Goal: Information Seeking & Learning: Learn about a topic

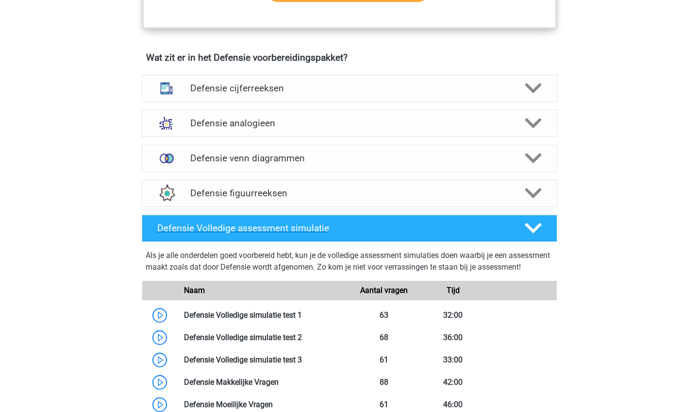
scroll to position [788, 0]
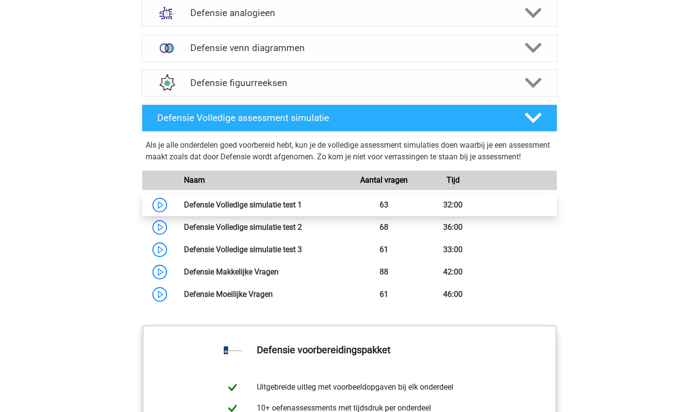
click at [302, 209] on link at bounding box center [302, 204] width 0 height 9
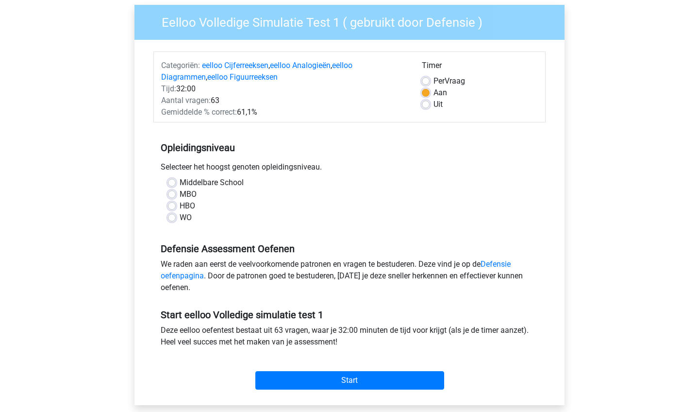
scroll to position [70, 0]
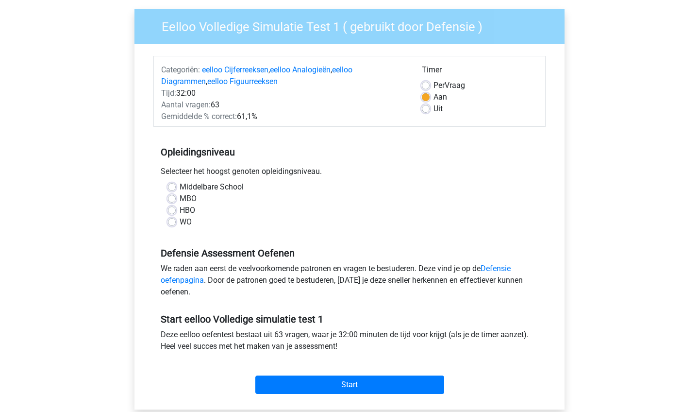
click at [433, 85] on label "Per Vraag" at bounding box center [449, 86] width 32 height 12
click at [422, 85] on input "Per Vraag" at bounding box center [426, 85] width 8 height 10
radio input "true"
click at [173, 182] on div "Middelbare School" at bounding box center [349, 187] width 363 height 12
click at [180, 186] on label "Middelbare School" at bounding box center [212, 187] width 64 height 12
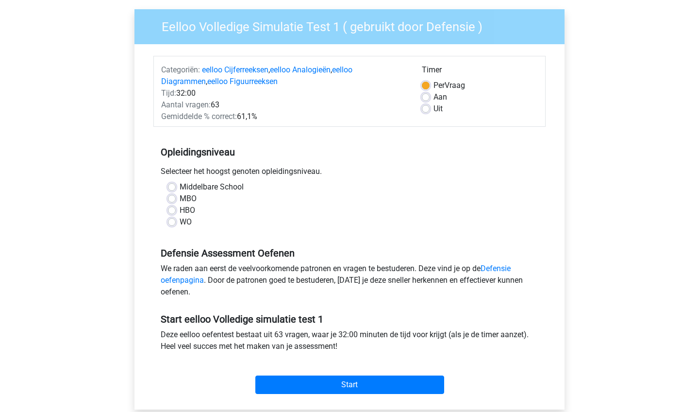
click at [170, 186] on input "Middelbare School" at bounding box center [172, 186] width 8 height 10
radio input "true"
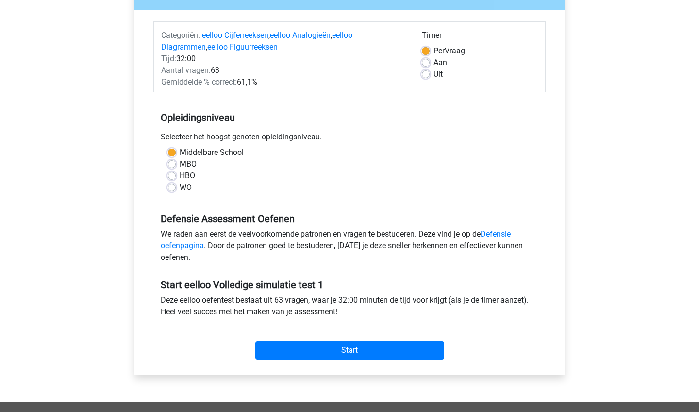
scroll to position [121, 0]
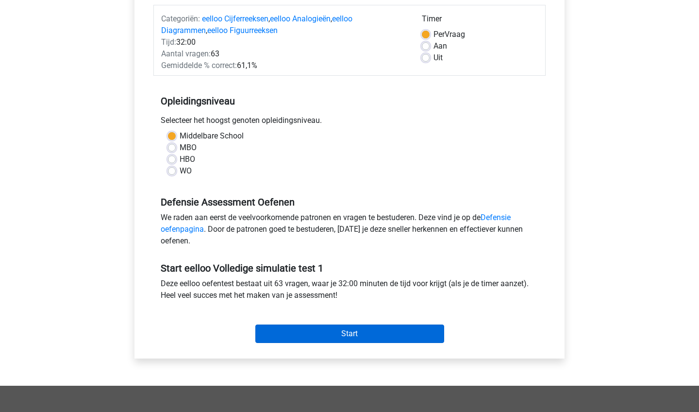
click at [341, 336] on input "Start" at bounding box center [349, 333] width 189 height 18
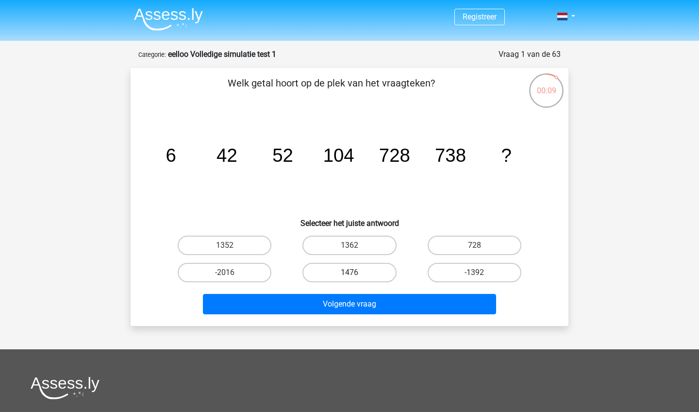
click at [366, 273] on label "1476" at bounding box center [349, 272] width 94 height 19
click at [356, 273] on input "1476" at bounding box center [352, 275] width 6 height 6
radio input "true"
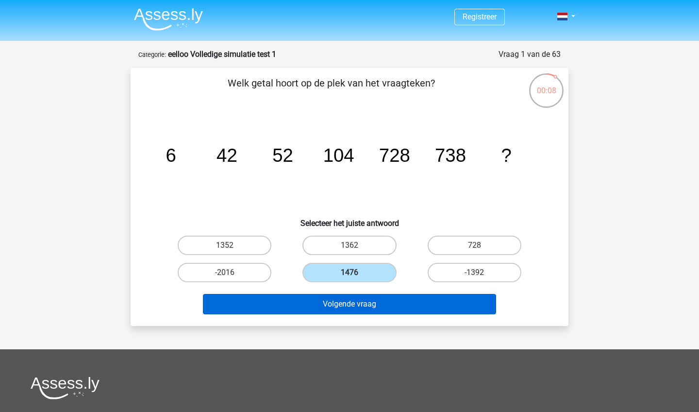
click at [367, 303] on button "Volgende vraag" at bounding box center [350, 304] width 294 height 20
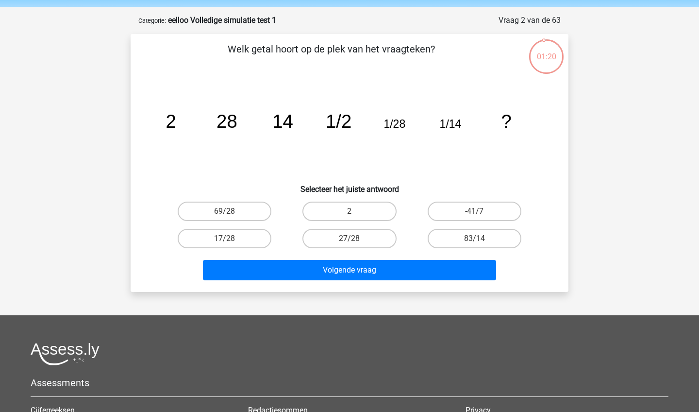
scroll to position [31, 0]
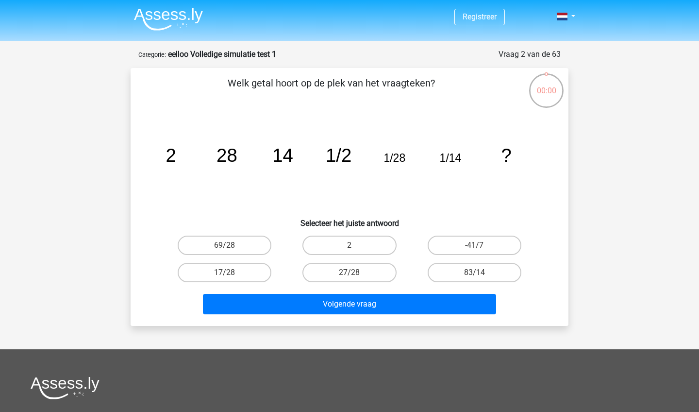
scroll to position [31, 0]
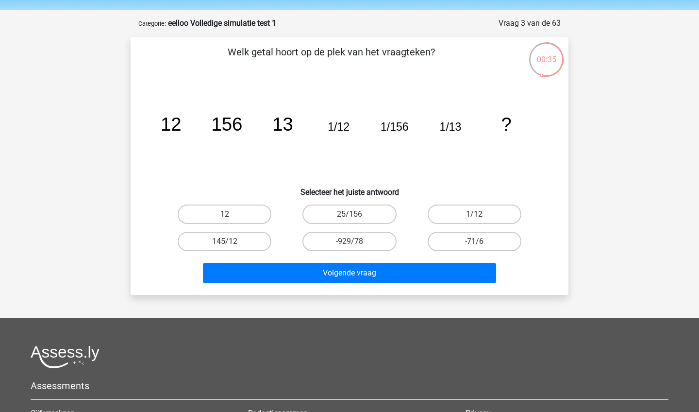
click at [249, 216] on label "12" at bounding box center [225, 213] width 94 height 19
click at [231, 216] on input "12" at bounding box center [228, 217] width 6 height 6
radio input "true"
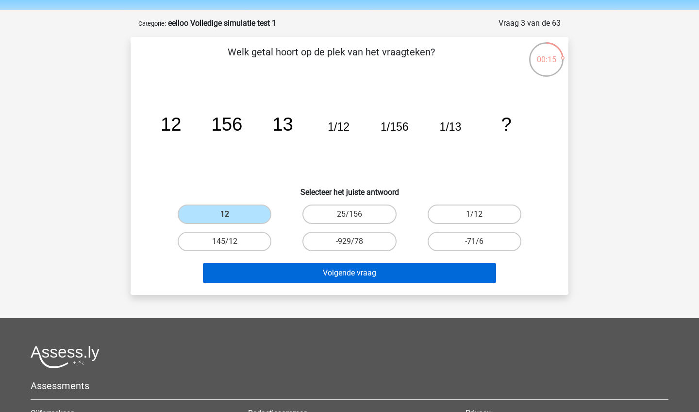
click at [381, 270] on button "Volgende vraag" at bounding box center [350, 273] width 294 height 20
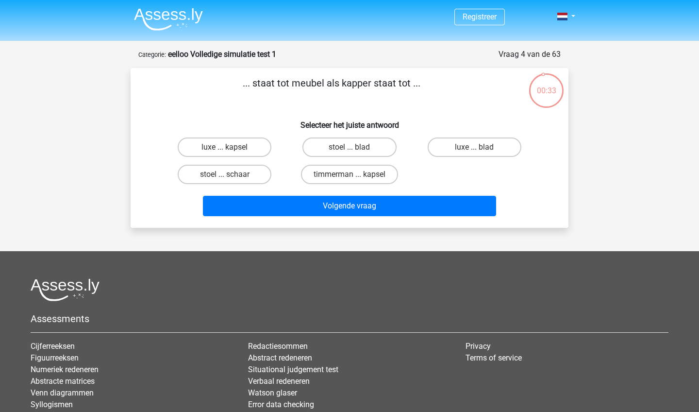
scroll to position [0, 0]
click at [348, 175] on label "timmerman ... kapsel" at bounding box center [349, 174] width 97 height 19
click at [349, 175] on input "timmerman ... kapsel" at bounding box center [352, 177] width 6 height 6
radio input "true"
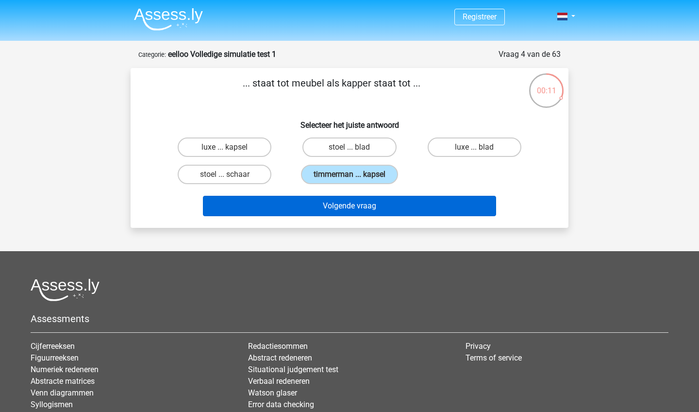
click at [363, 205] on button "Volgende vraag" at bounding box center [350, 206] width 294 height 20
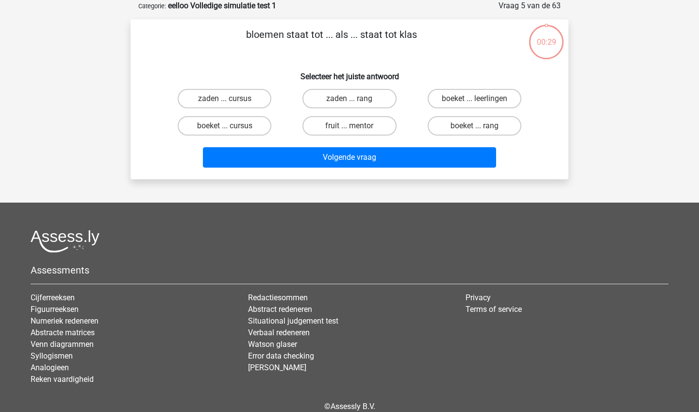
scroll to position [34, 0]
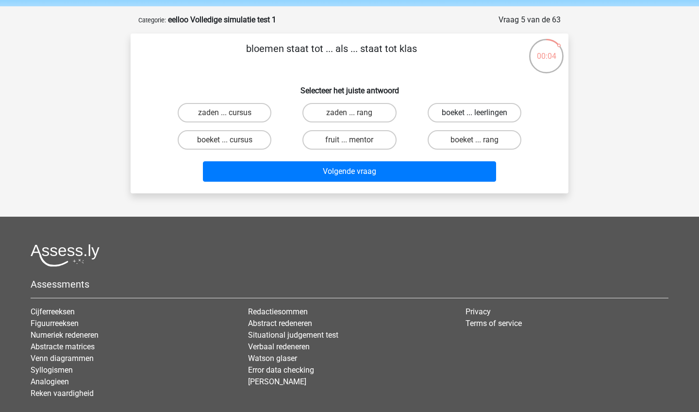
click at [456, 111] on label "boeket ... leerlingen" at bounding box center [475, 112] width 94 height 19
click at [474, 113] on input "boeket ... leerlingen" at bounding box center [477, 116] width 6 height 6
radio input "true"
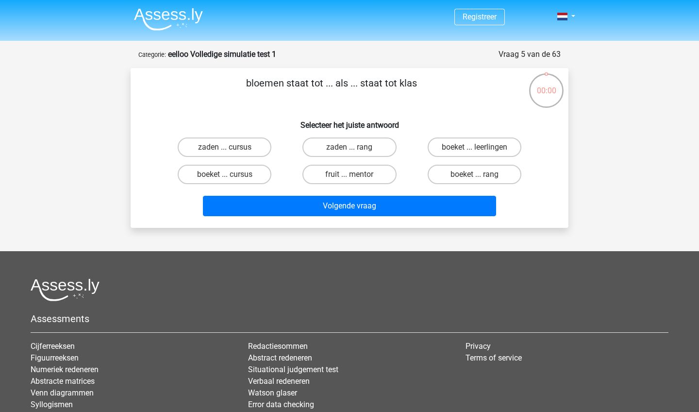
scroll to position [34, 0]
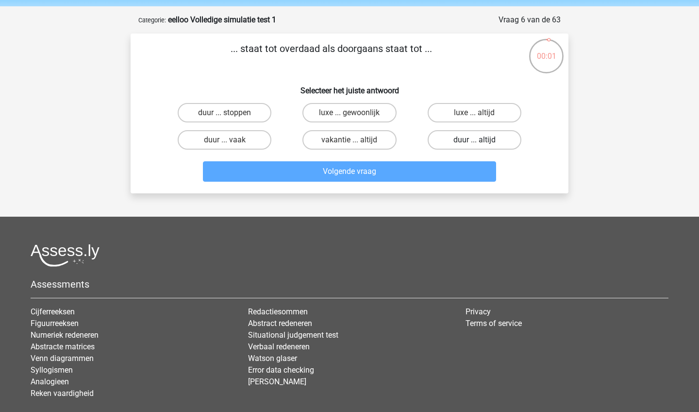
click at [470, 141] on label "duur ... altijd" at bounding box center [475, 139] width 94 height 19
click at [474, 141] on input "duur ... altijd" at bounding box center [477, 143] width 6 height 6
radio input "true"
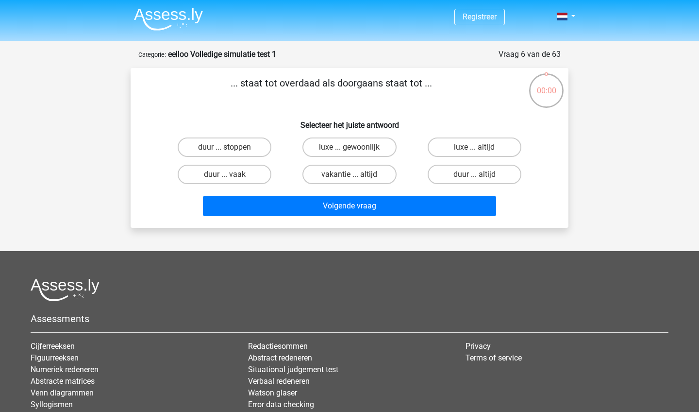
scroll to position [34, 0]
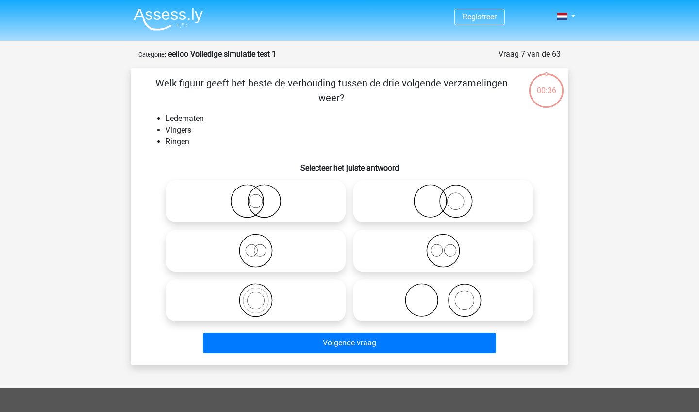
scroll to position [34, 0]
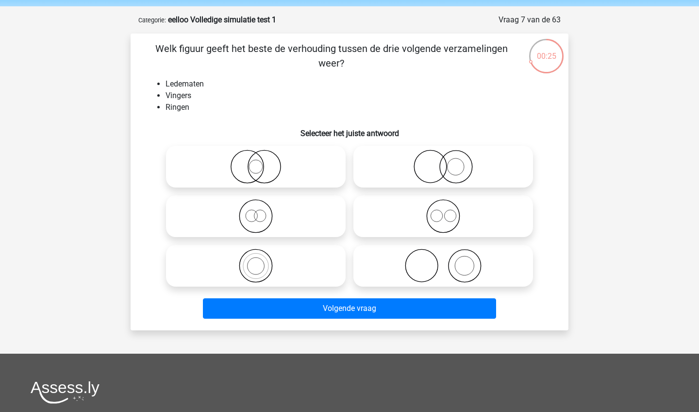
click at [550, 299] on div "Volgende vraag" at bounding box center [349, 306] width 407 height 32
click at [427, 267] on icon at bounding box center [443, 265] width 172 height 34
click at [443, 261] on input "radio" at bounding box center [446, 257] width 6 height 6
radio input "true"
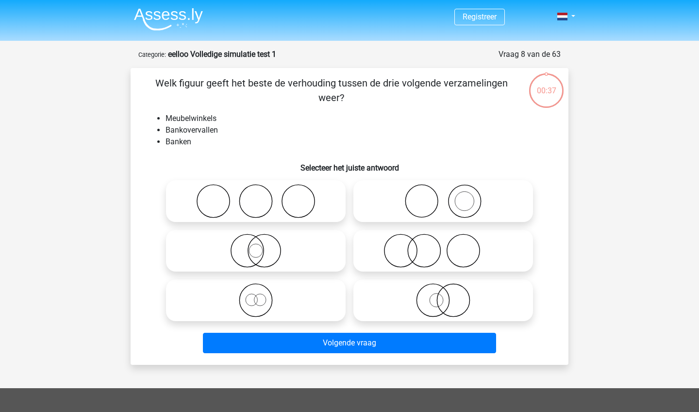
scroll to position [34, 0]
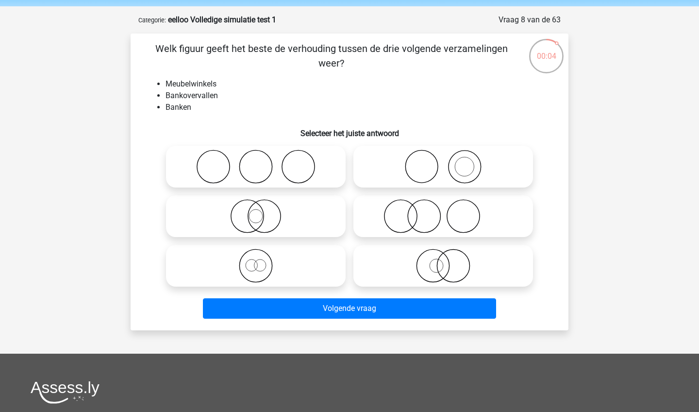
click at [409, 215] on icon at bounding box center [443, 216] width 172 height 34
click at [443, 211] on input "radio" at bounding box center [446, 208] width 6 height 6
radio input "true"
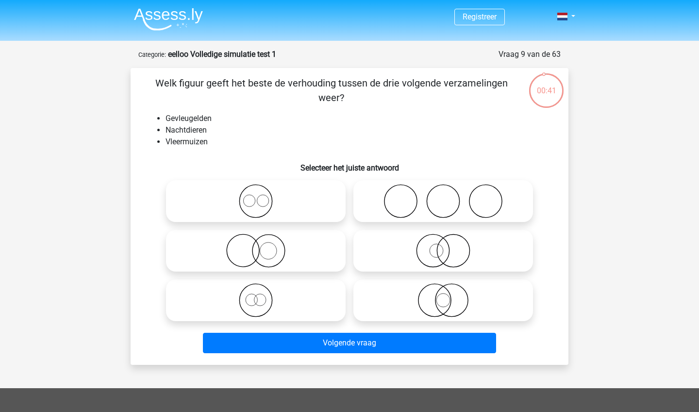
scroll to position [34, 0]
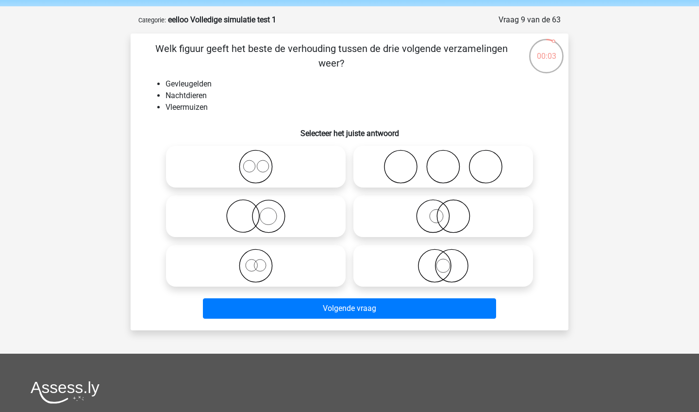
click at [310, 213] on icon at bounding box center [256, 216] width 172 height 34
click at [262, 211] on input "radio" at bounding box center [259, 208] width 6 height 6
radio input "true"
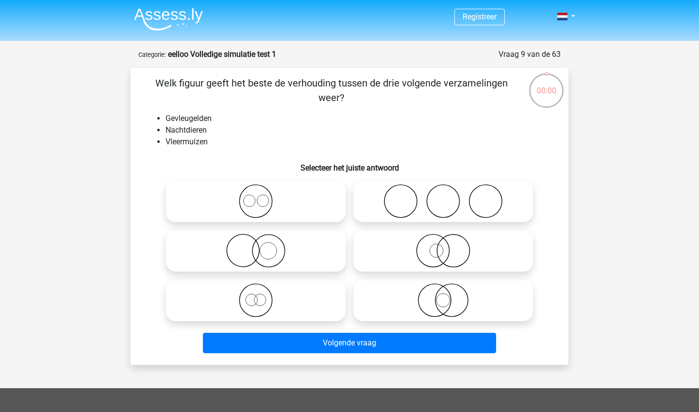
scroll to position [34, 0]
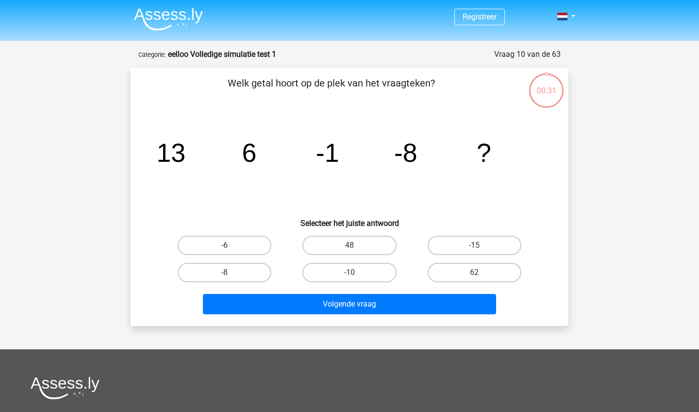
scroll to position [34, 0]
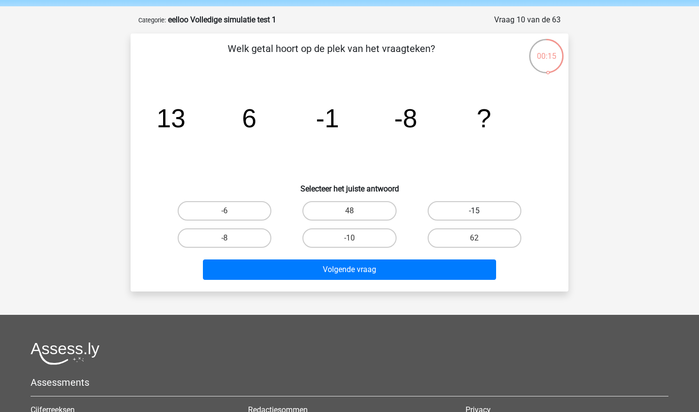
click at [464, 208] on label "-15" at bounding box center [475, 210] width 94 height 19
click at [474, 211] on input "-15" at bounding box center [477, 214] width 6 height 6
radio input "true"
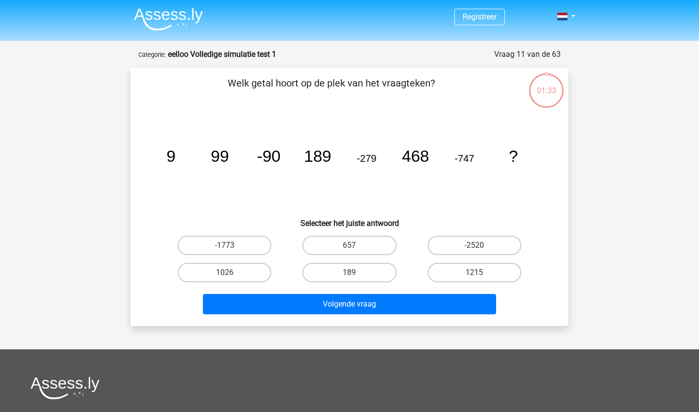
scroll to position [34, 0]
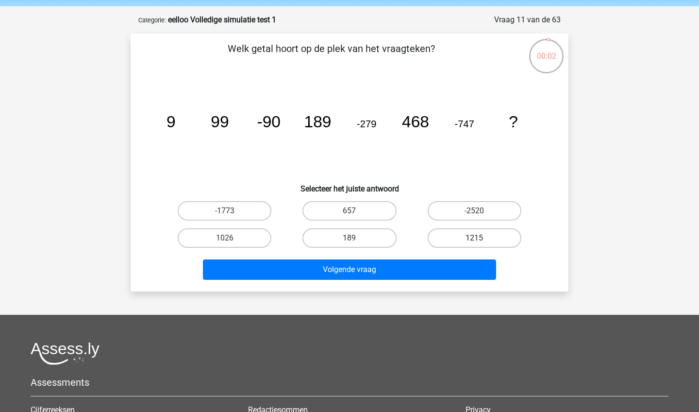
click at [466, 235] on label "1215" at bounding box center [475, 237] width 94 height 19
click at [474, 238] on input "1215" at bounding box center [477, 241] width 6 height 6
radio input "true"
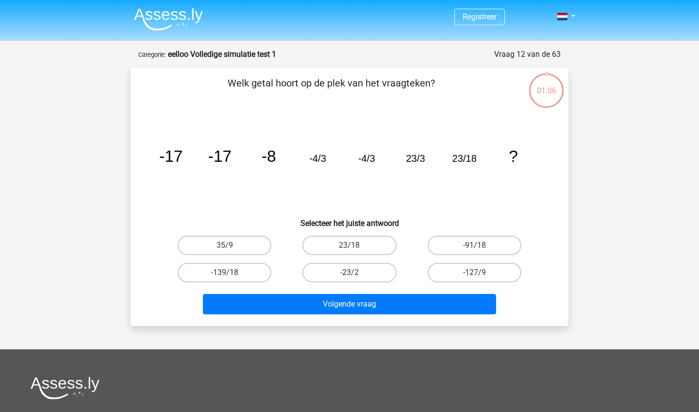
scroll to position [34, 0]
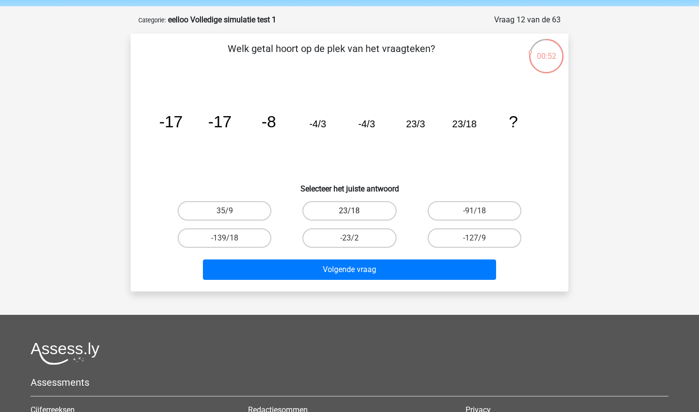
click at [358, 207] on label "23/18" at bounding box center [349, 210] width 94 height 19
click at [356, 211] on input "23/18" at bounding box center [352, 214] width 6 height 6
radio input "true"
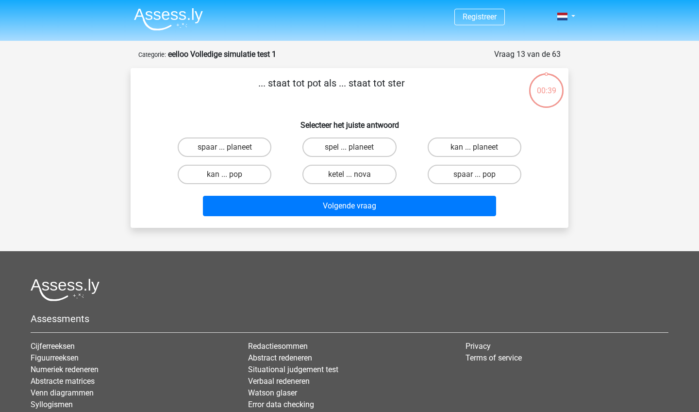
scroll to position [34, 0]
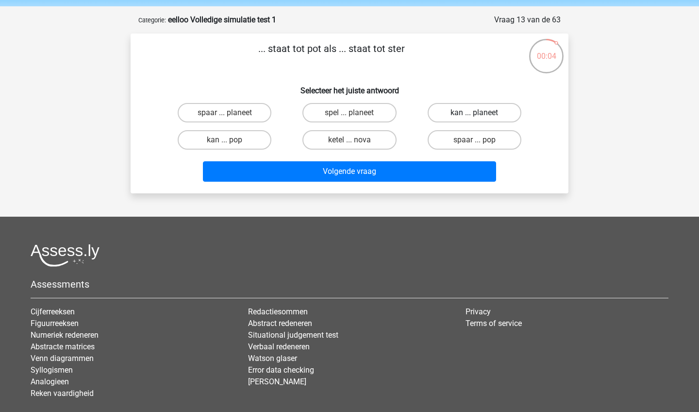
click at [463, 111] on label "kan ... planeet" at bounding box center [475, 112] width 94 height 19
click at [474, 113] on input "kan ... planeet" at bounding box center [477, 116] width 6 height 6
radio input "true"
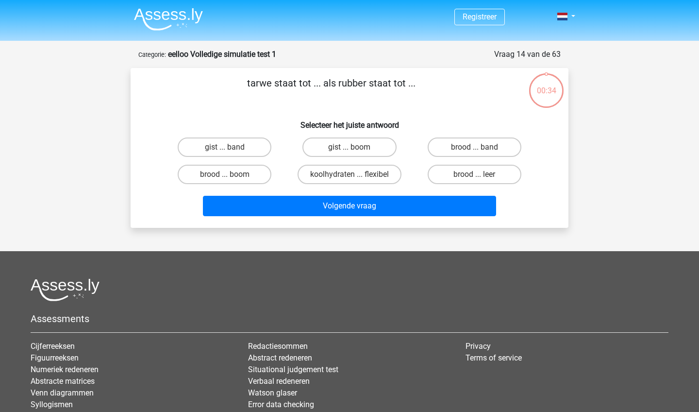
scroll to position [34, 0]
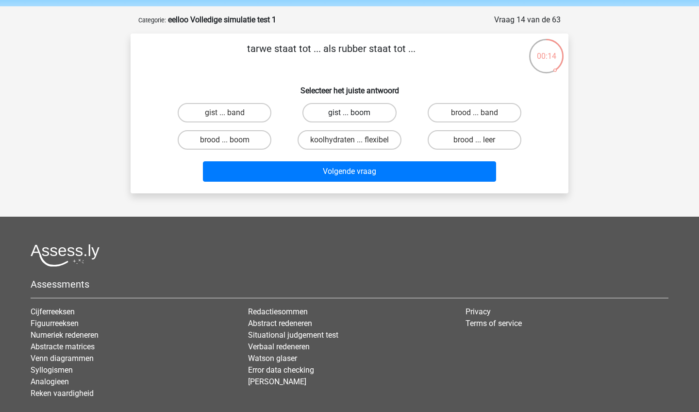
click at [370, 115] on label "gist ... boom" at bounding box center [349, 112] width 94 height 19
click at [356, 115] on input "gist ... boom" at bounding box center [352, 116] width 6 height 6
radio input "true"
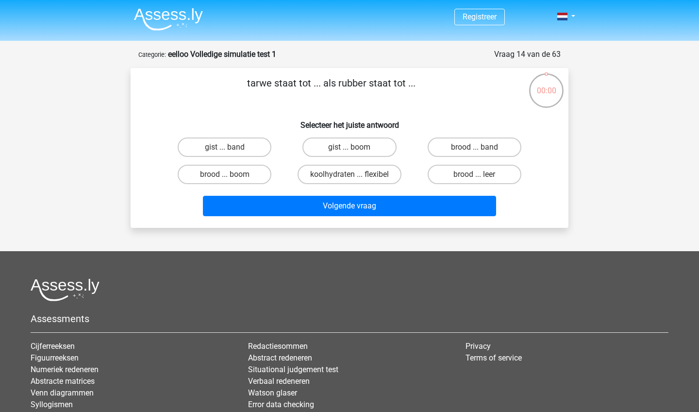
scroll to position [34, 0]
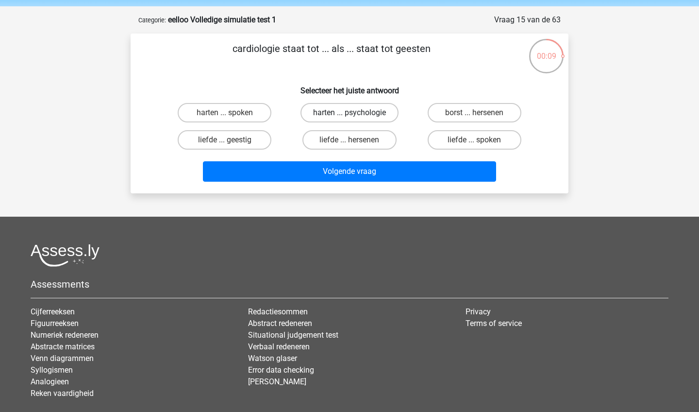
click at [349, 110] on label "harten ... psychologie" at bounding box center [349, 112] width 98 height 19
click at [349, 113] on input "harten ... psychologie" at bounding box center [352, 116] width 6 height 6
radio input "true"
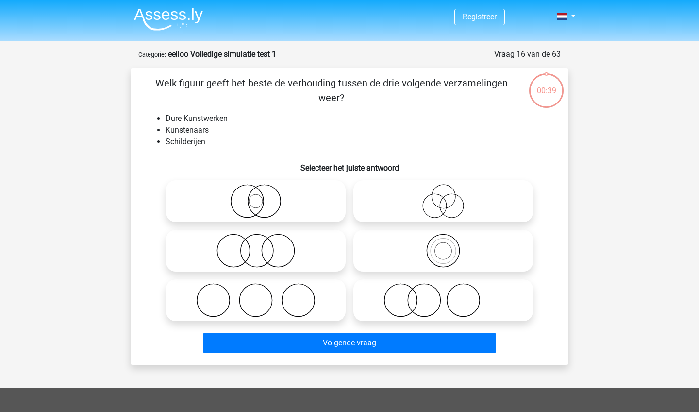
scroll to position [34, 0]
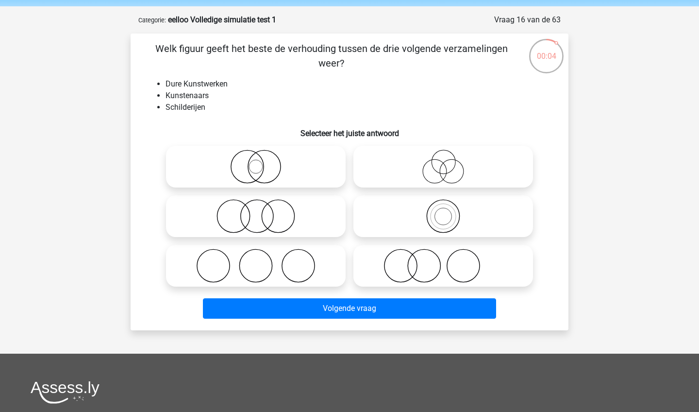
click at [271, 168] on icon at bounding box center [256, 166] width 172 height 34
click at [262, 162] on input "radio" at bounding box center [259, 158] width 6 height 6
radio input "true"
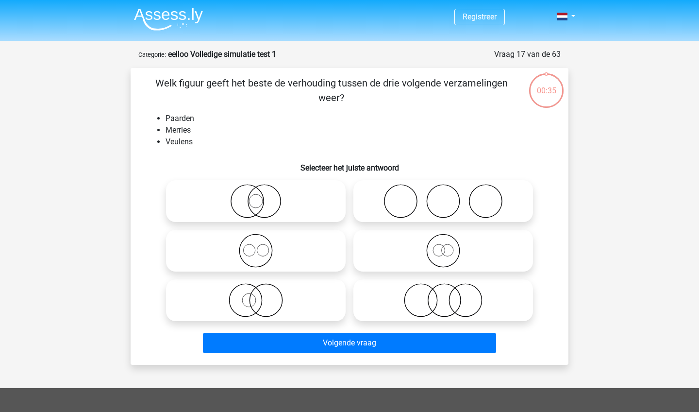
scroll to position [34, 0]
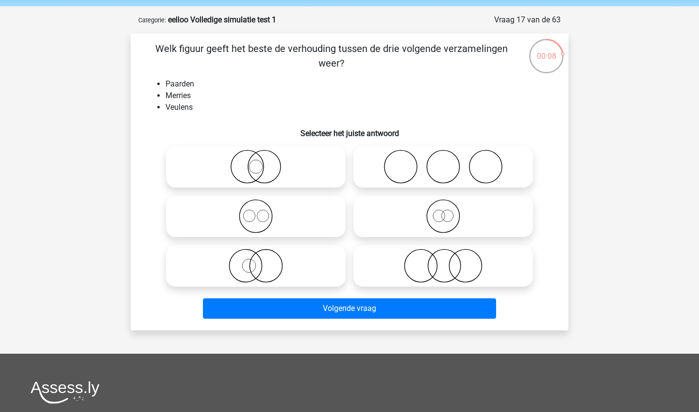
click at [437, 217] on icon at bounding box center [443, 216] width 172 height 34
click at [443, 211] on input "radio" at bounding box center [446, 208] width 6 height 6
radio input "true"
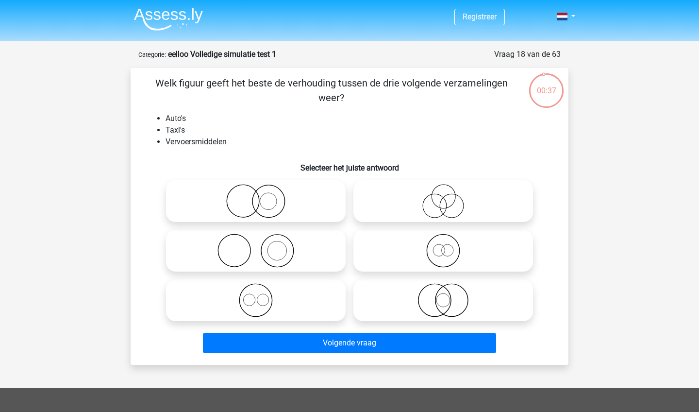
scroll to position [34, 0]
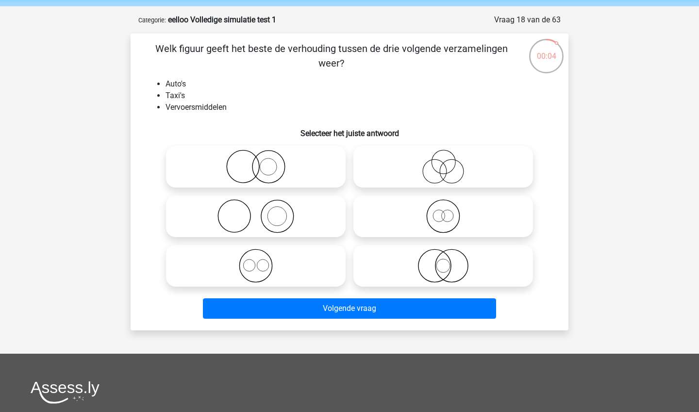
click at [461, 266] on icon at bounding box center [443, 265] width 172 height 34
click at [449, 261] on input "radio" at bounding box center [446, 257] width 6 height 6
radio input "true"
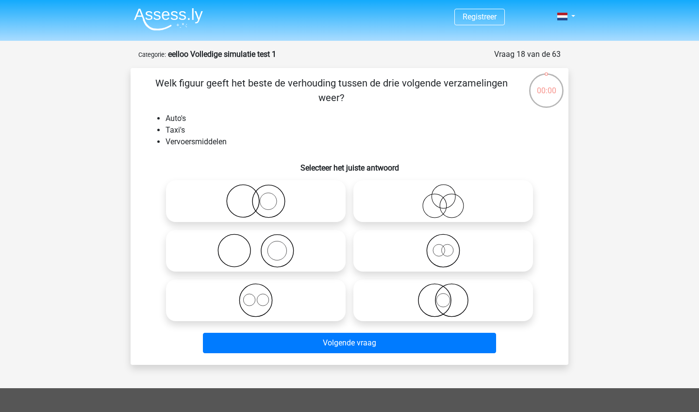
scroll to position [34, 0]
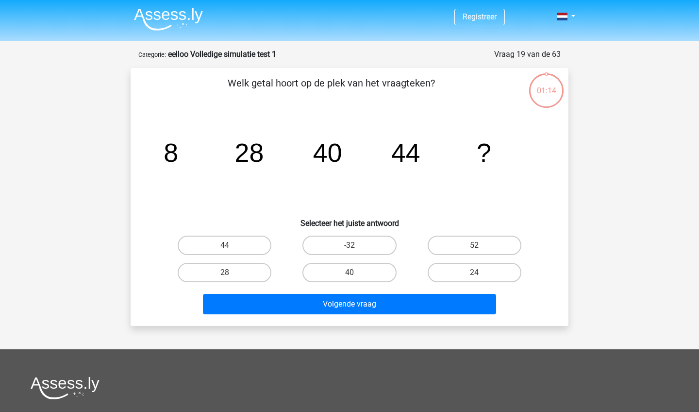
scroll to position [34, 0]
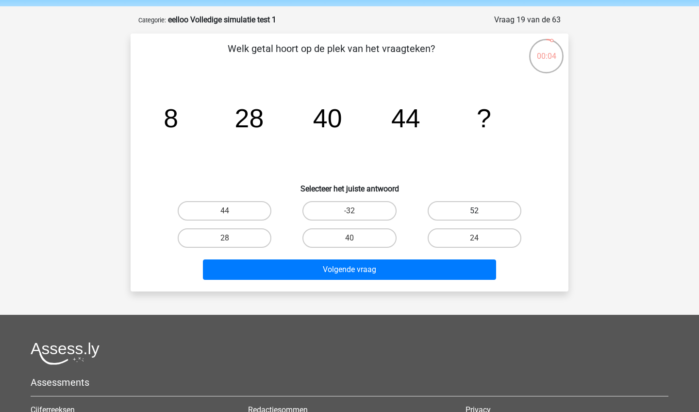
click at [499, 210] on label "52" at bounding box center [475, 210] width 94 height 19
click at [480, 211] on input "52" at bounding box center [477, 214] width 6 height 6
radio input "true"
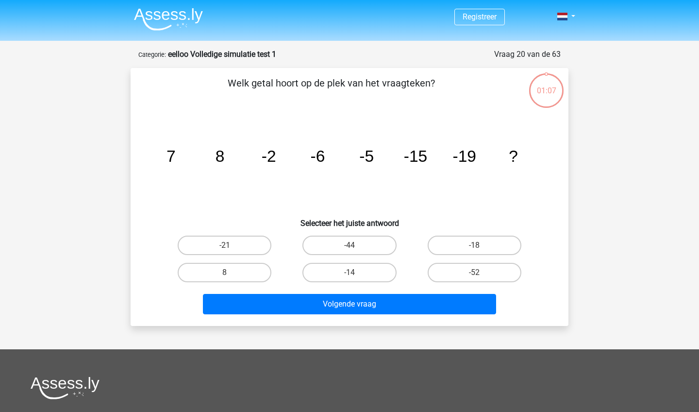
scroll to position [34, 0]
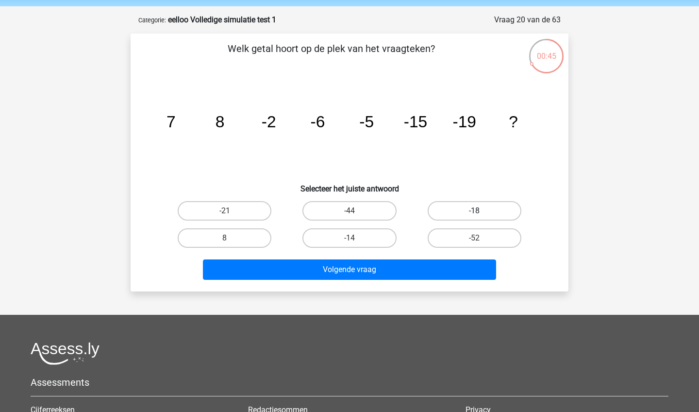
click at [452, 212] on label "-18" at bounding box center [475, 210] width 94 height 19
click at [474, 212] on input "-18" at bounding box center [477, 214] width 6 height 6
radio input "true"
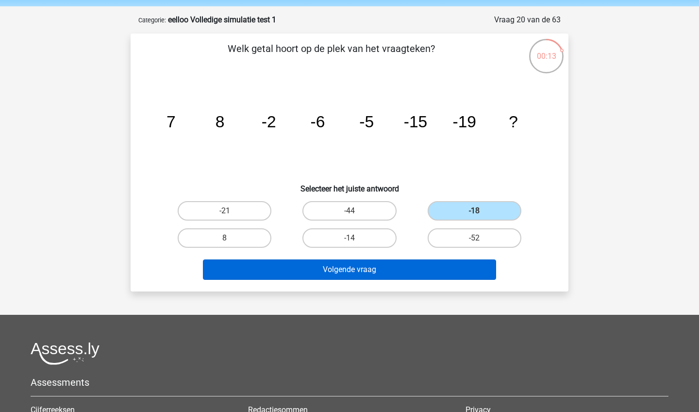
click at [413, 275] on button "Volgende vraag" at bounding box center [350, 269] width 294 height 20
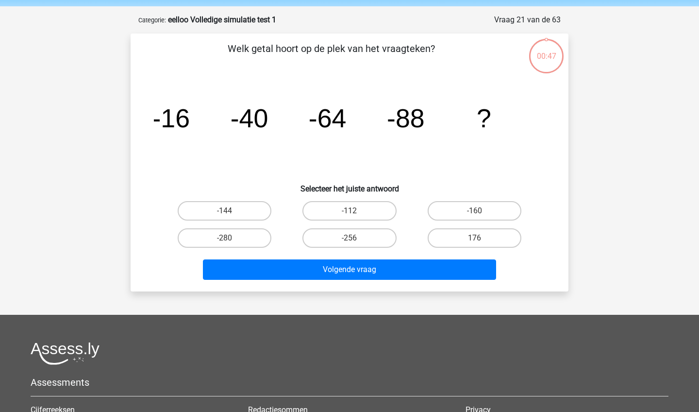
scroll to position [49, 0]
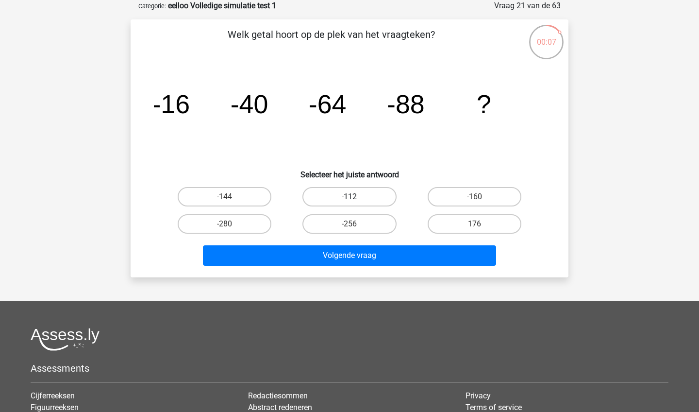
click at [375, 193] on label "-112" at bounding box center [349, 196] width 94 height 19
click at [356, 197] on input "-112" at bounding box center [352, 200] width 6 height 6
radio input "true"
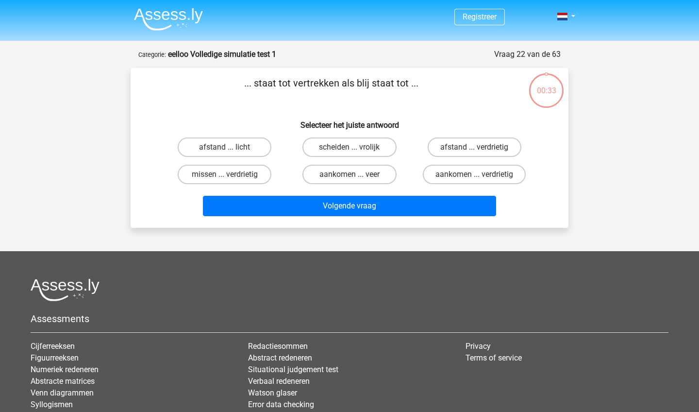
scroll to position [49, 0]
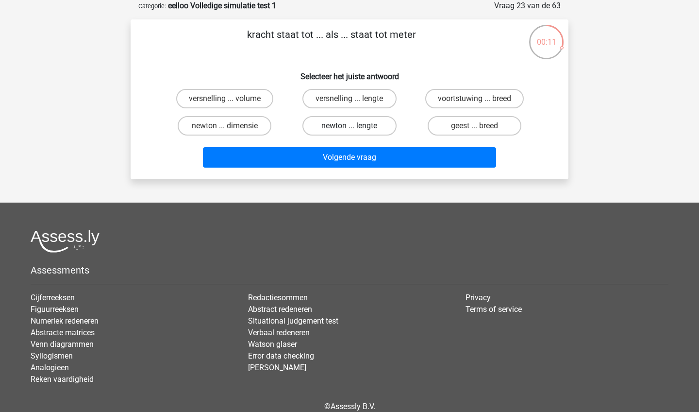
click at [357, 126] on label "newton ... lengte" at bounding box center [349, 125] width 94 height 19
click at [356, 126] on input "newton ... lengte" at bounding box center [352, 129] width 6 height 6
radio input "true"
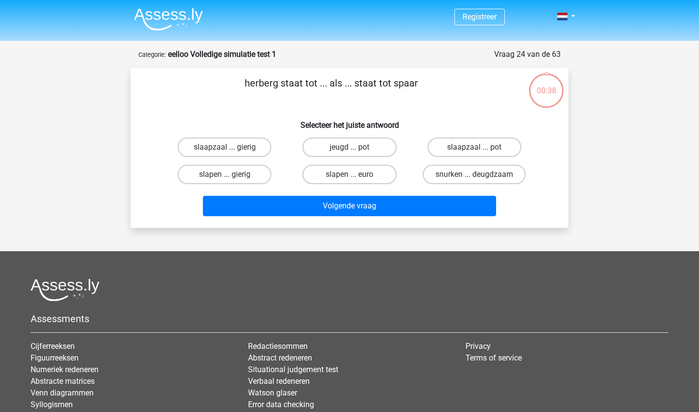
scroll to position [49, 0]
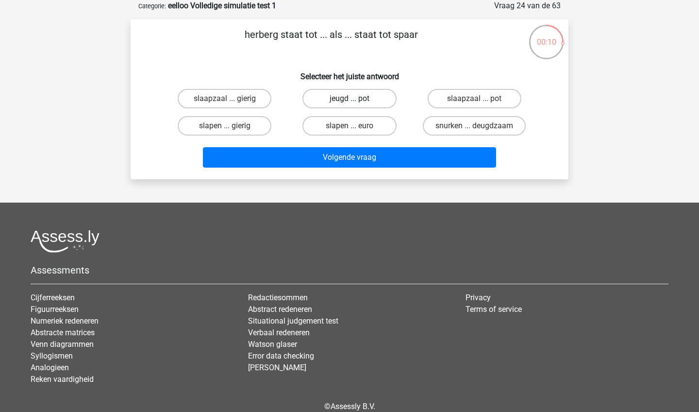
click at [343, 99] on label "jeugd ... pot" at bounding box center [349, 98] width 94 height 19
click at [349, 99] on input "jeugd ... pot" at bounding box center [352, 102] width 6 height 6
radio input "true"
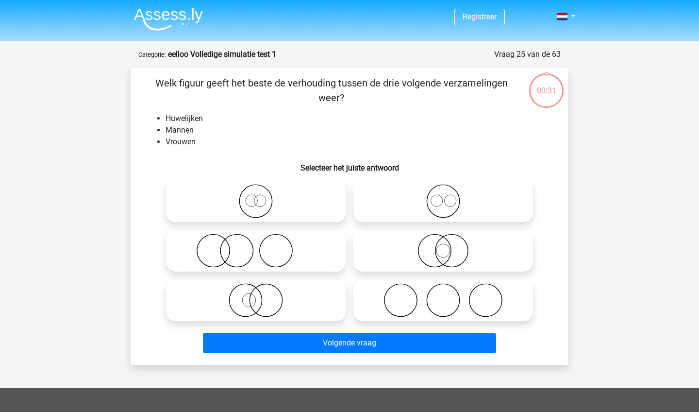
scroll to position [49, 0]
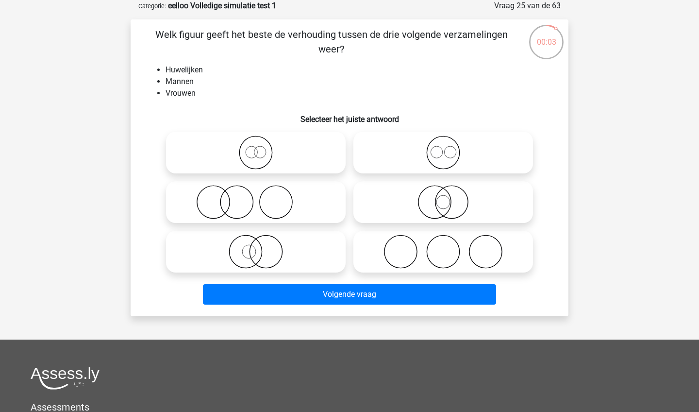
click at [322, 144] on icon at bounding box center [256, 152] width 172 height 34
click at [262, 144] on input "radio" at bounding box center [259, 144] width 6 height 6
radio input "true"
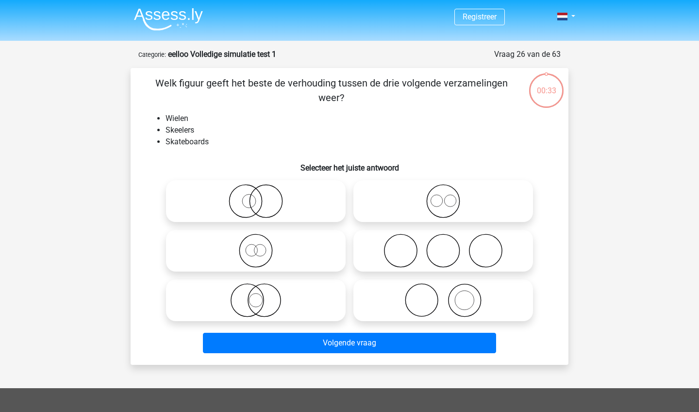
scroll to position [49, 0]
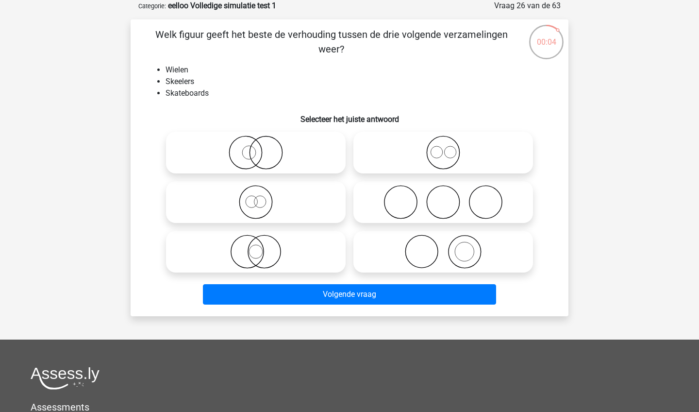
click at [462, 151] on icon at bounding box center [443, 152] width 172 height 34
click at [449, 148] on input "radio" at bounding box center [446, 144] width 6 height 6
radio input "true"
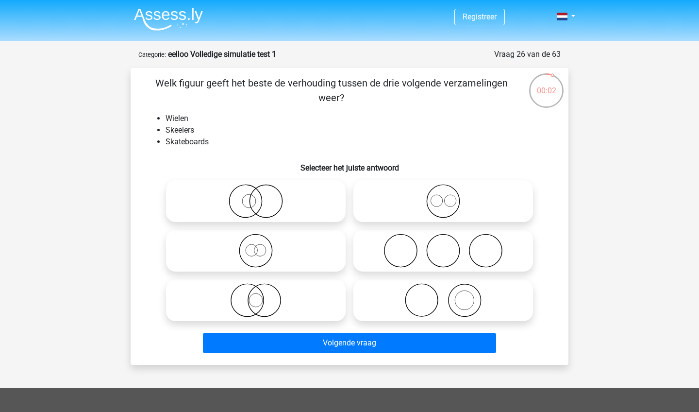
scroll to position [49, 0]
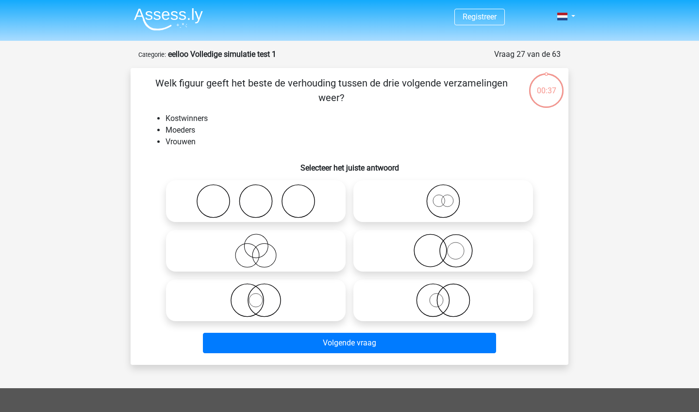
scroll to position [49, 0]
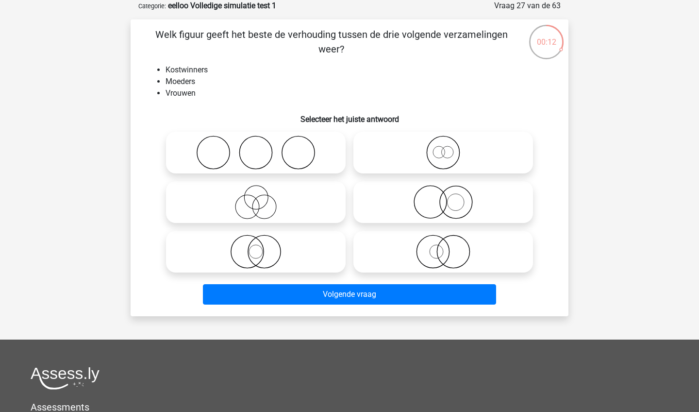
click at [255, 254] on icon at bounding box center [256, 251] width 172 height 34
click at [256, 247] on input "radio" at bounding box center [259, 243] width 6 height 6
radio input "true"
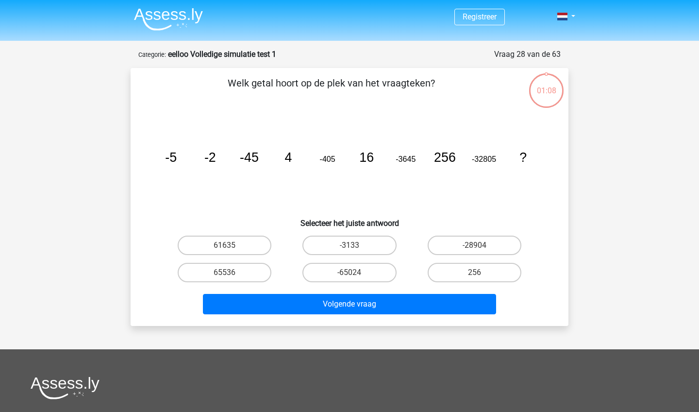
scroll to position [49, 0]
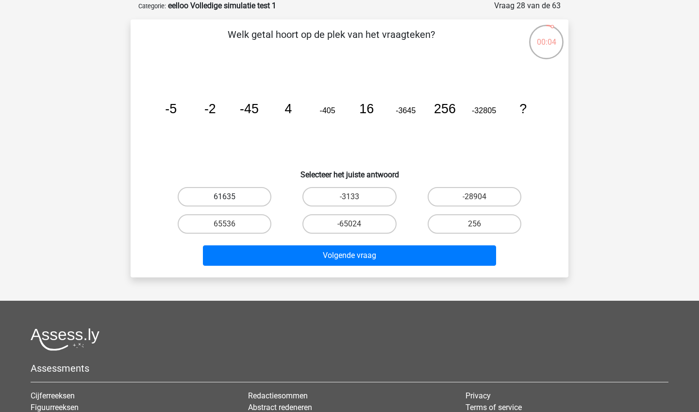
click at [254, 197] on label "61635" at bounding box center [225, 196] width 94 height 19
click at [231, 197] on input "61635" at bounding box center [228, 200] width 6 height 6
radio input "true"
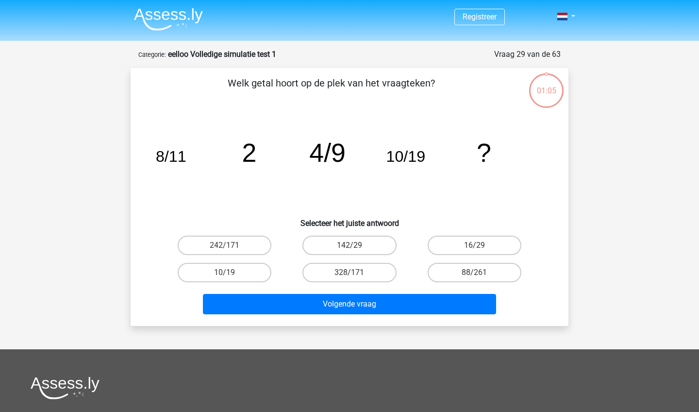
scroll to position [49, 0]
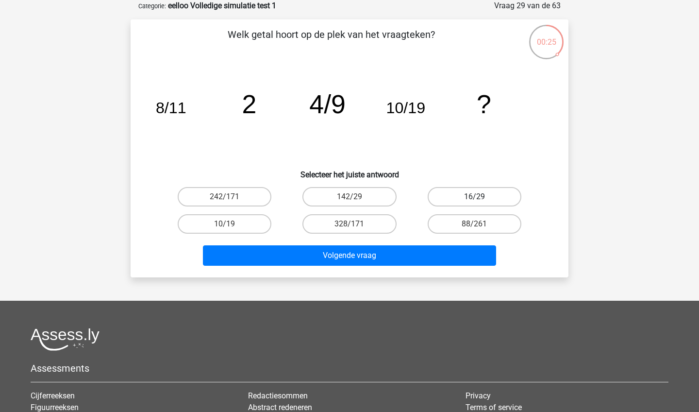
click at [486, 194] on label "16/29" at bounding box center [475, 196] width 94 height 19
click at [480, 197] on input "16/29" at bounding box center [477, 200] width 6 height 6
radio input "true"
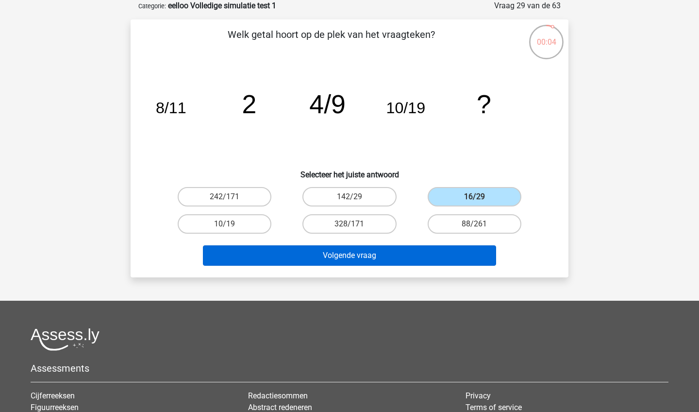
click at [350, 253] on button "Volgende vraag" at bounding box center [350, 255] width 294 height 20
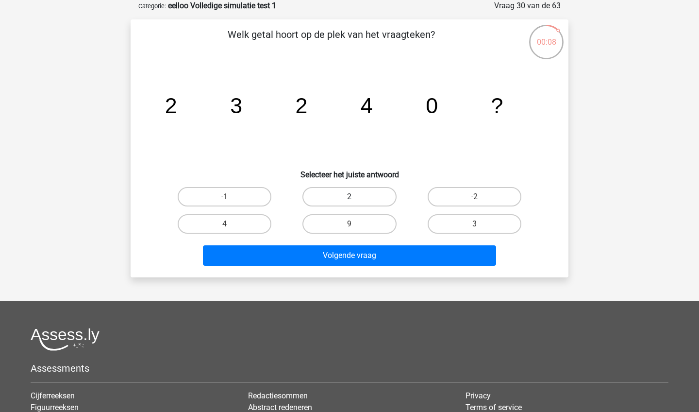
click at [368, 195] on label "2" at bounding box center [349, 196] width 94 height 19
click at [356, 197] on input "2" at bounding box center [352, 200] width 6 height 6
radio input "true"
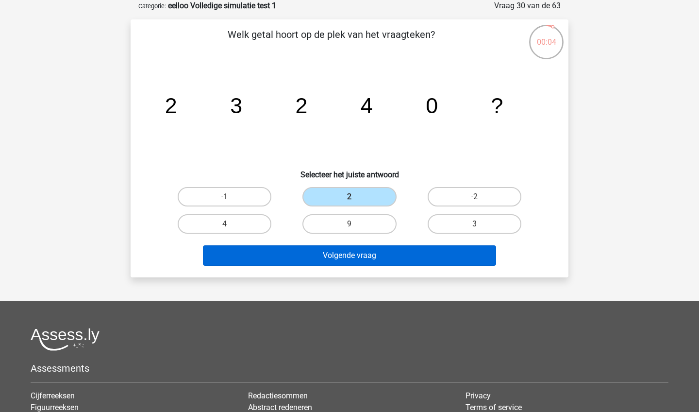
click at [399, 262] on button "Volgende vraag" at bounding box center [350, 255] width 294 height 20
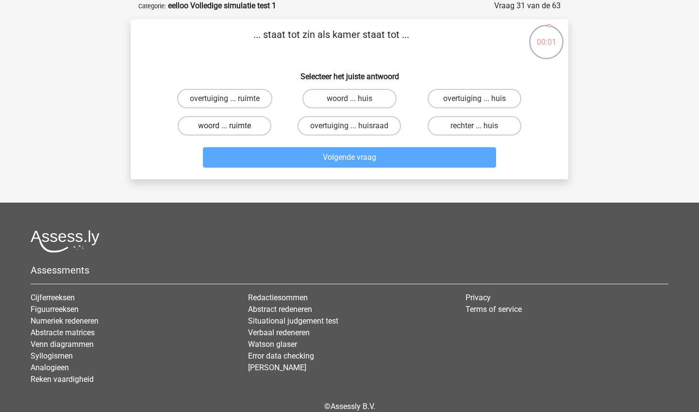
click at [247, 125] on label "woord ... ruimte" at bounding box center [225, 125] width 94 height 19
click at [231, 126] on input "woord ... ruimte" at bounding box center [228, 129] width 6 height 6
radio input "true"
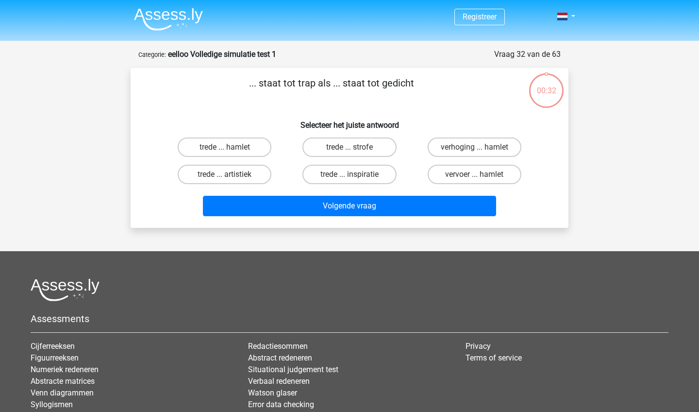
scroll to position [49, 0]
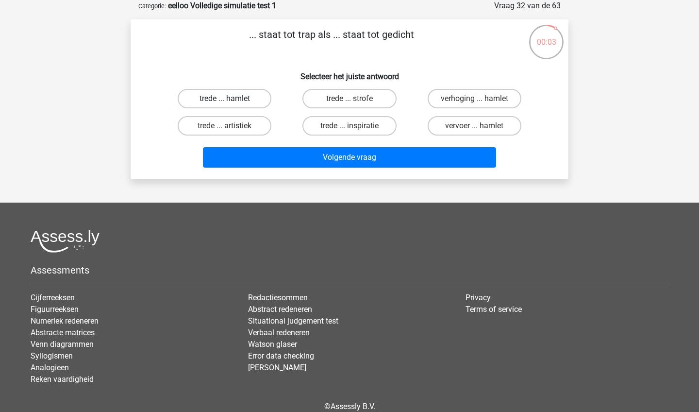
click at [244, 99] on label "trede ... hamlet" at bounding box center [225, 98] width 94 height 19
click at [231, 99] on input "trede ... hamlet" at bounding box center [228, 102] width 6 height 6
radio input "true"
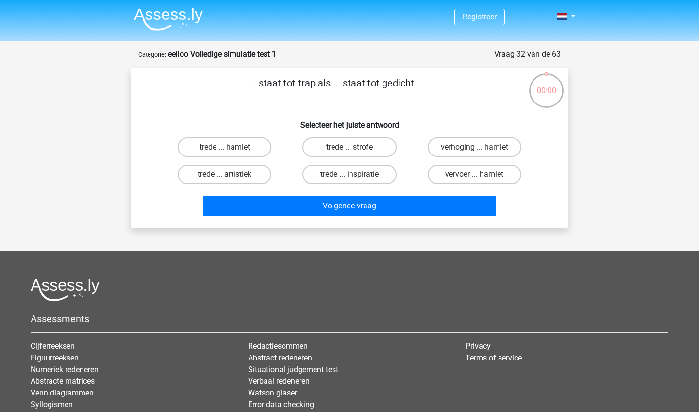
scroll to position [49, 0]
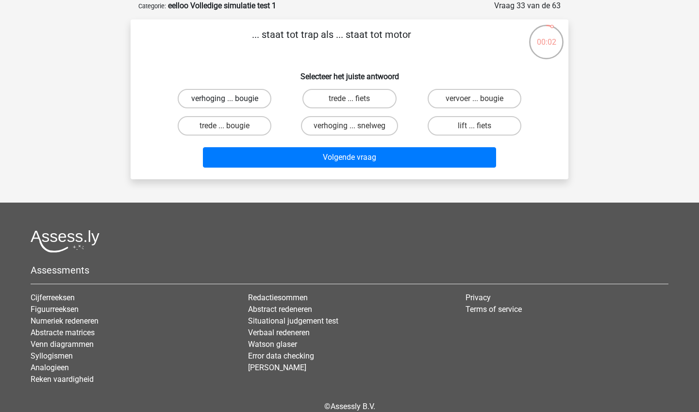
click at [251, 98] on label "verhoging ... bougie" at bounding box center [225, 98] width 94 height 19
click at [231, 99] on input "verhoging ... bougie" at bounding box center [228, 102] width 6 height 6
radio input "true"
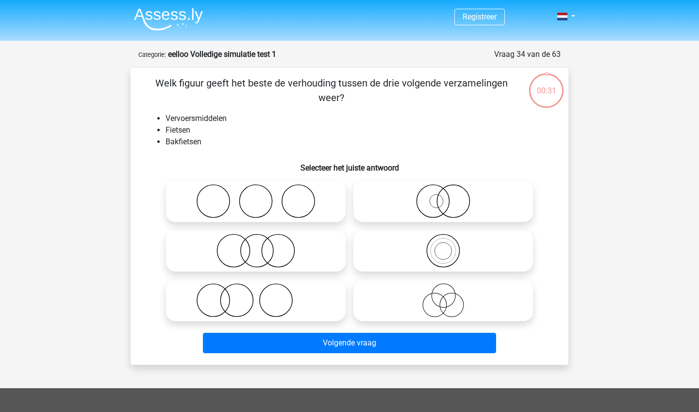
scroll to position [49, 0]
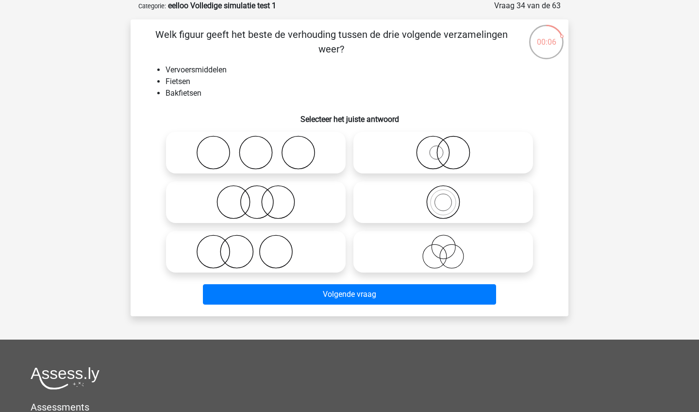
click at [458, 196] on circle at bounding box center [443, 202] width 33 height 33
click at [449, 196] on input "radio" at bounding box center [446, 194] width 6 height 6
radio input "true"
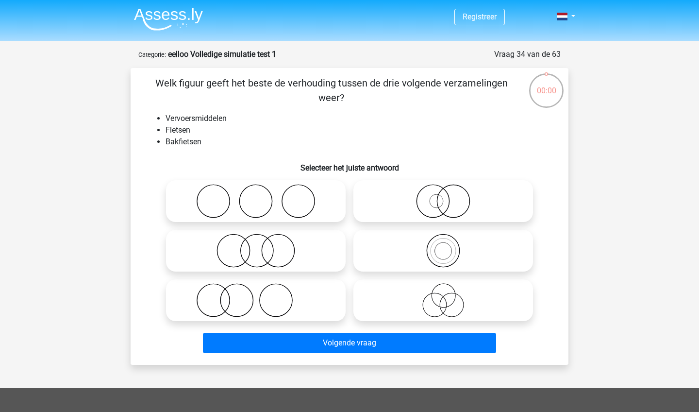
scroll to position [49, 0]
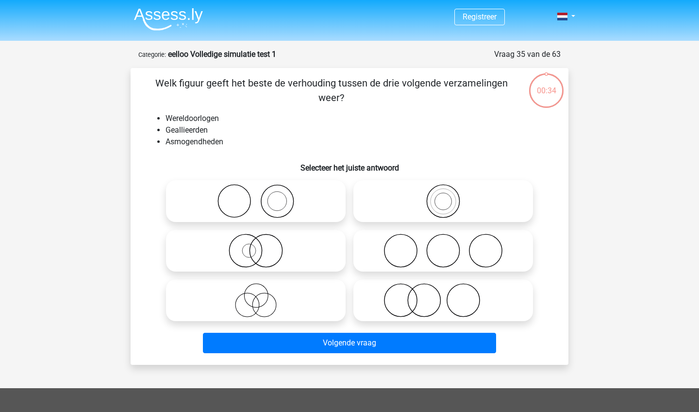
scroll to position [49, 0]
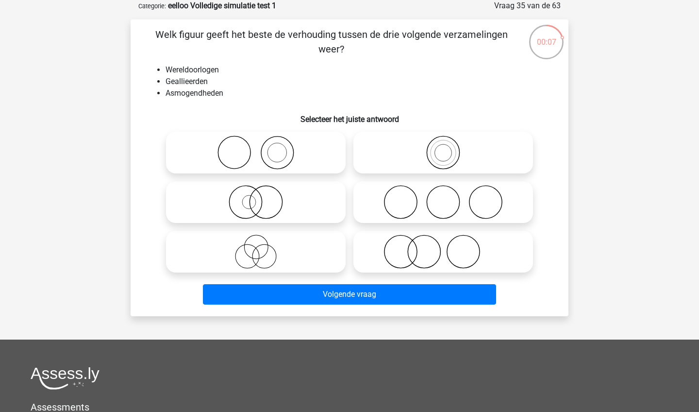
click at [291, 206] on icon at bounding box center [256, 202] width 172 height 34
click at [262, 197] on input "radio" at bounding box center [259, 194] width 6 height 6
radio input "true"
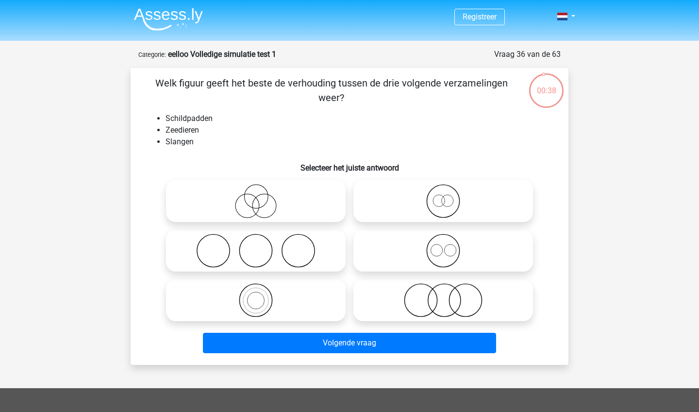
scroll to position [49, 0]
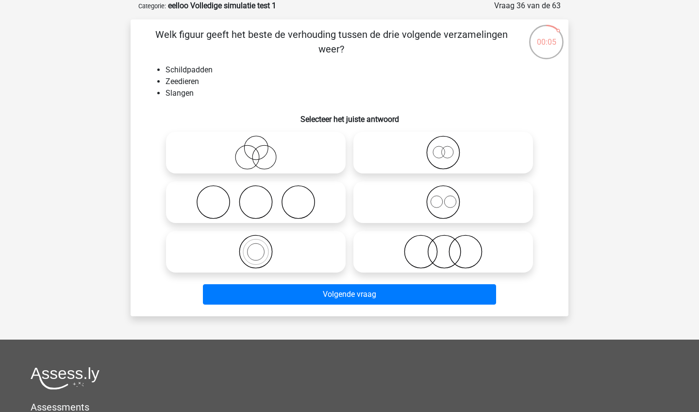
click at [473, 201] on icon at bounding box center [443, 202] width 172 height 34
click at [449, 197] on input "radio" at bounding box center [446, 194] width 6 height 6
radio input "true"
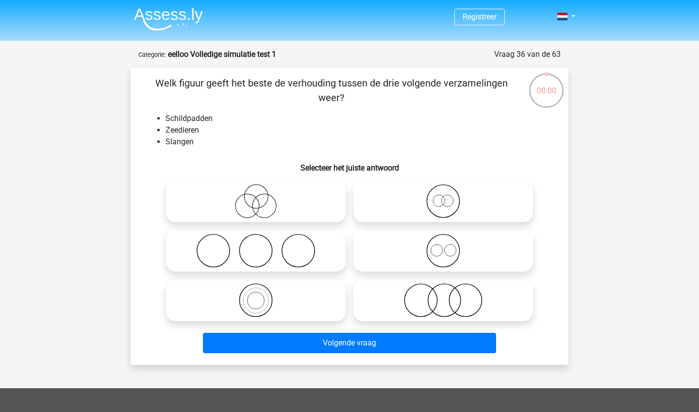
scroll to position [49, 0]
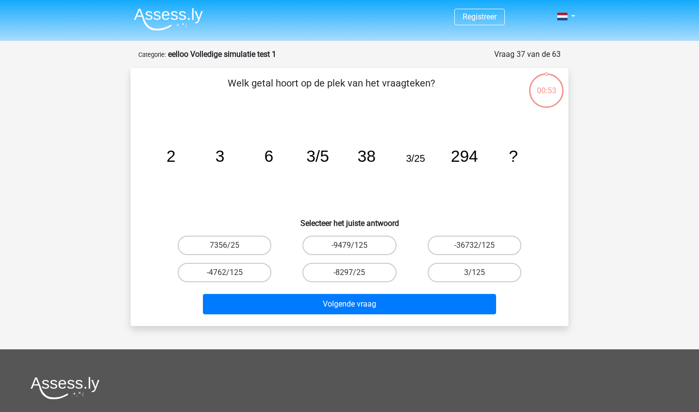
scroll to position [49, 0]
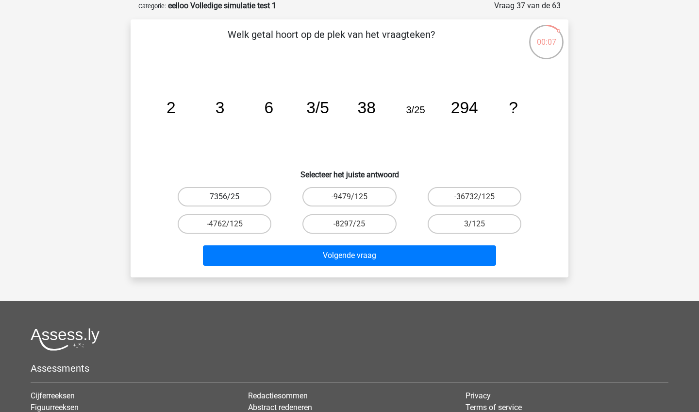
click at [247, 196] on label "7356/25" at bounding box center [225, 196] width 94 height 19
click at [231, 197] on input "7356/25" at bounding box center [228, 200] width 6 height 6
radio input "true"
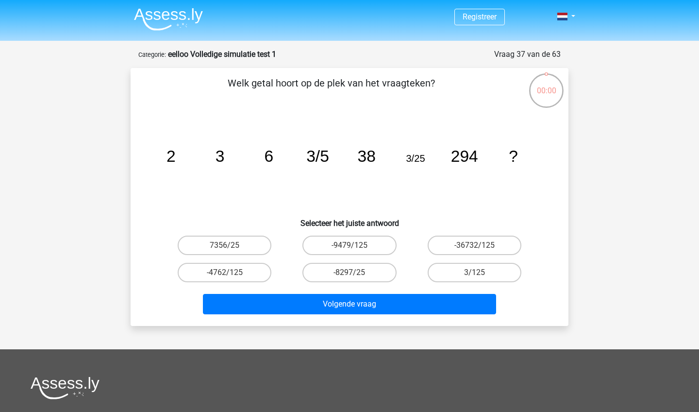
scroll to position [49, 0]
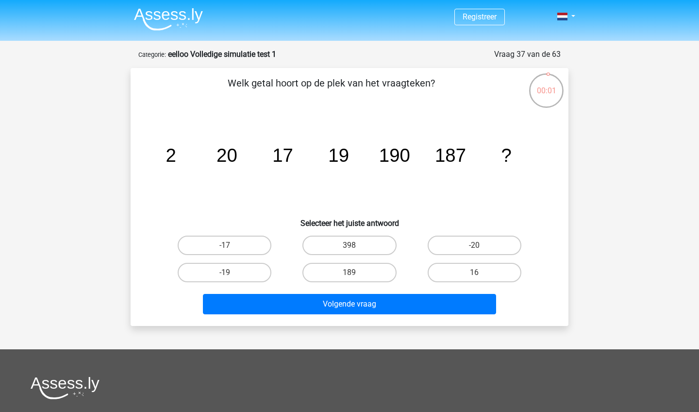
scroll to position [49, 0]
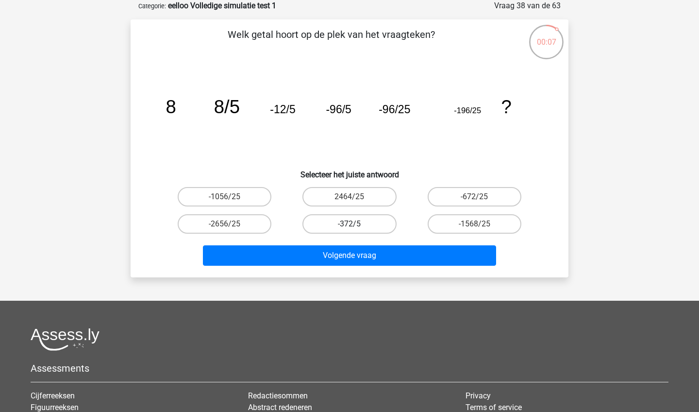
click at [330, 225] on label "-372/5" at bounding box center [349, 223] width 94 height 19
click at [349, 225] on input "-372/5" at bounding box center [352, 227] width 6 height 6
radio input "true"
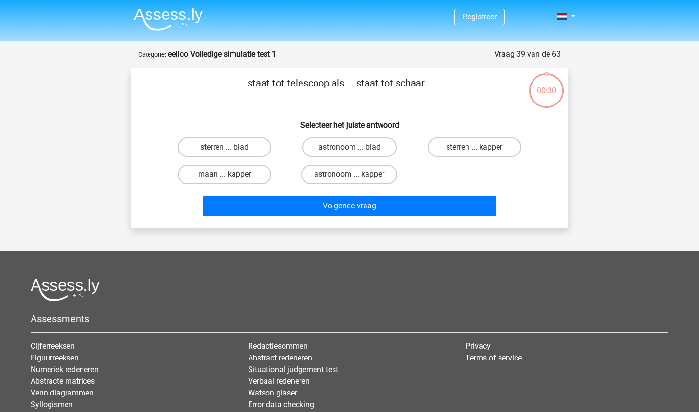
scroll to position [49, 0]
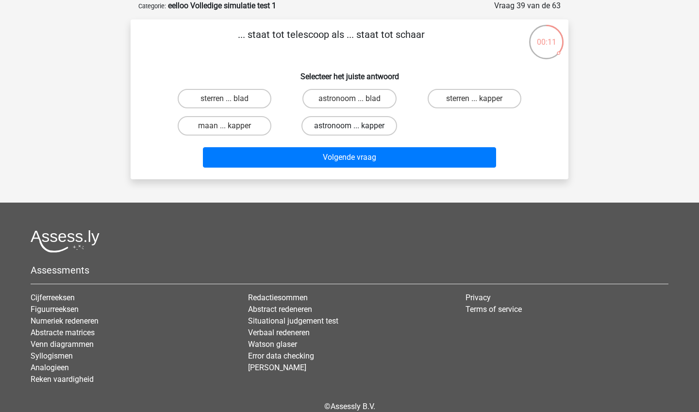
click at [332, 128] on label "astronoom ... kapper" at bounding box center [349, 125] width 96 height 19
click at [349, 128] on input "astronoom ... kapper" at bounding box center [352, 129] width 6 height 6
radio input "true"
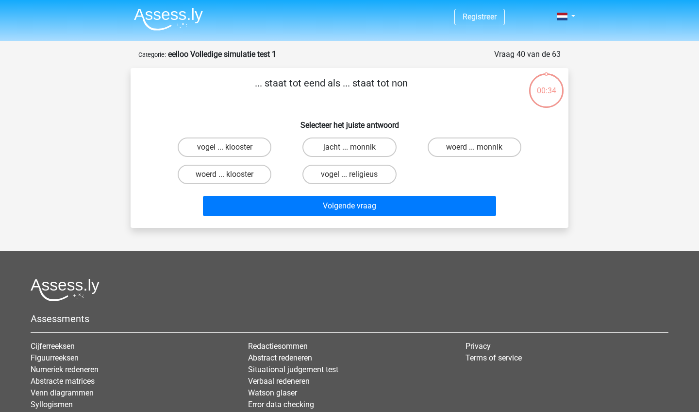
scroll to position [49, 0]
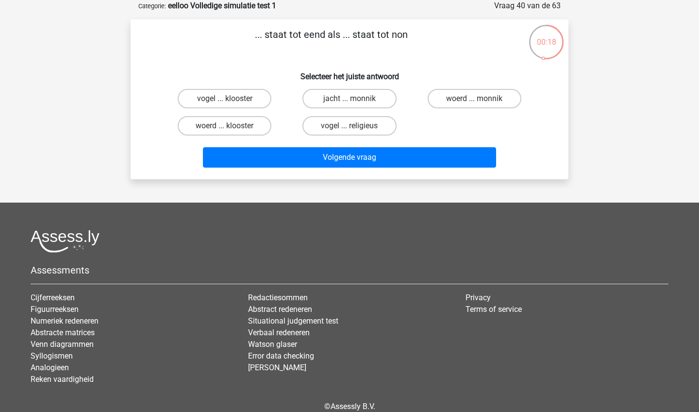
click at [494, 109] on div "woerd ... monnik" at bounding box center [474, 98] width 125 height 27
click at [470, 100] on label "woerd ... monnik" at bounding box center [475, 98] width 94 height 19
click at [474, 100] on input "woerd ... monnik" at bounding box center [477, 102] width 6 height 6
radio input "true"
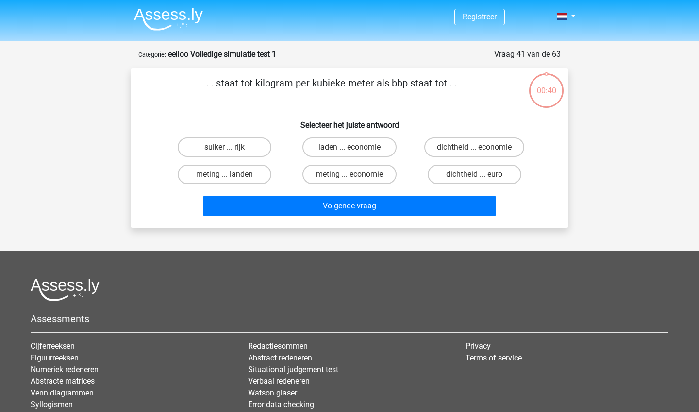
scroll to position [49, 0]
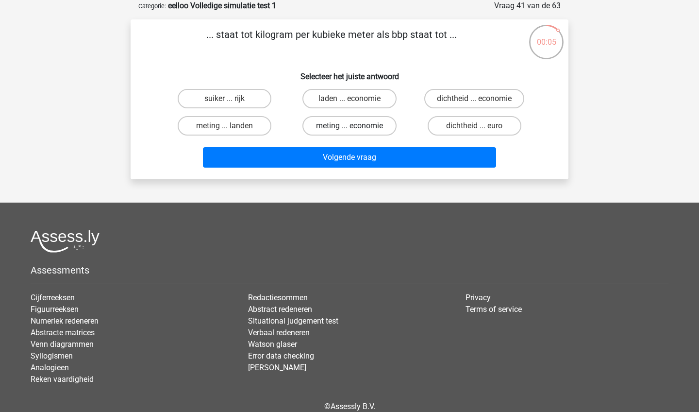
click at [364, 124] on label "meting ... economie" at bounding box center [349, 125] width 94 height 19
click at [356, 126] on input "meting ... economie" at bounding box center [352, 129] width 6 height 6
radio input "true"
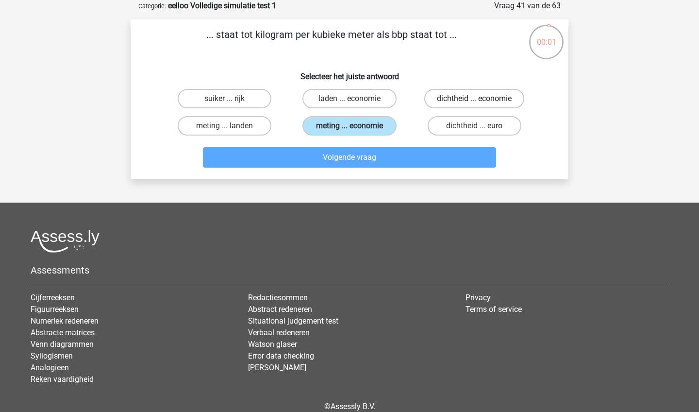
click at [470, 94] on label "dichtheid ... economie" at bounding box center [474, 98] width 100 height 19
click at [474, 99] on input "dichtheid ... economie" at bounding box center [477, 102] width 6 height 6
radio input "true"
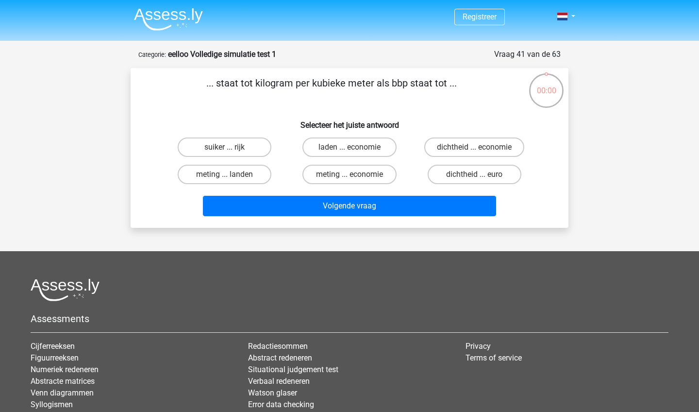
scroll to position [49, 0]
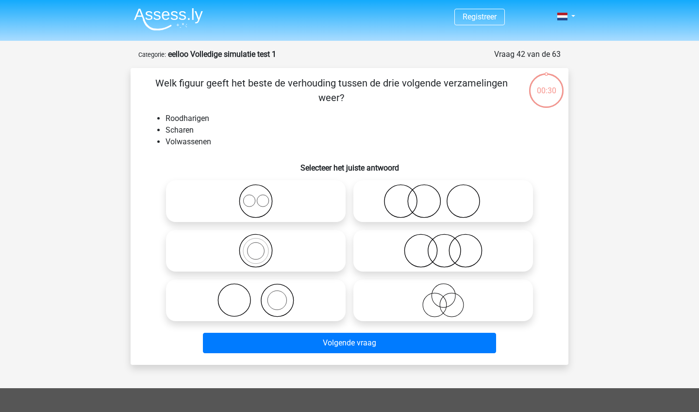
scroll to position [49, 0]
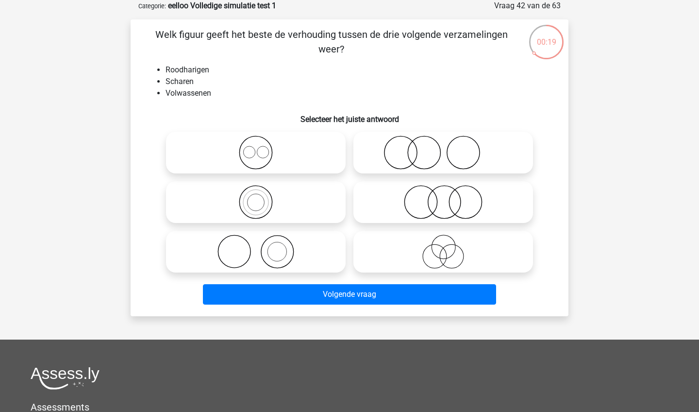
click at [280, 252] on icon at bounding box center [256, 251] width 172 height 34
click at [262, 247] on input "radio" at bounding box center [259, 243] width 6 height 6
radio input "true"
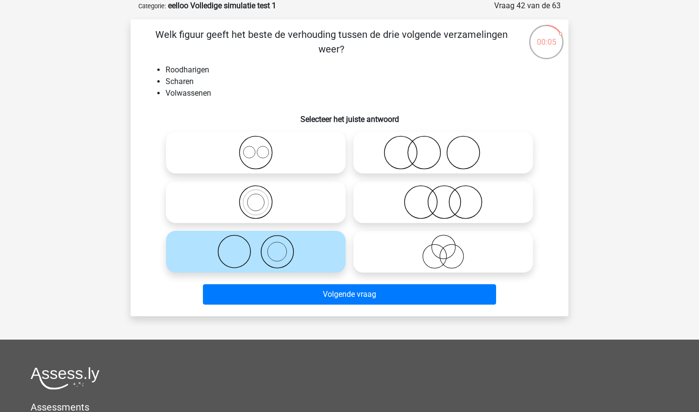
click at [426, 139] on icon at bounding box center [443, 152] width 172 height 34
click at [443, 141] on input "radio" at bounding box center [446, 144] width 6 height 6
radio input "true"
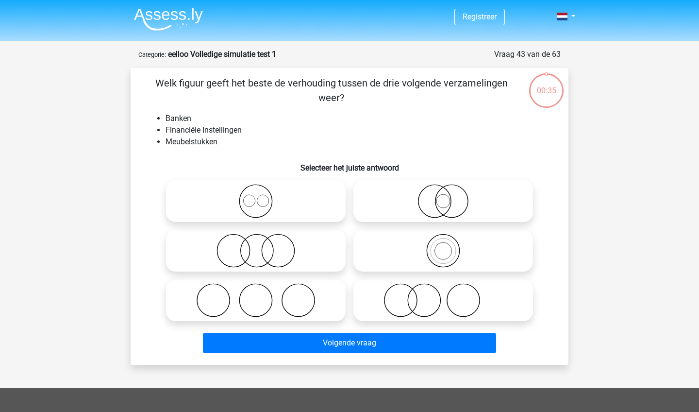
scroll to position [49, 0]
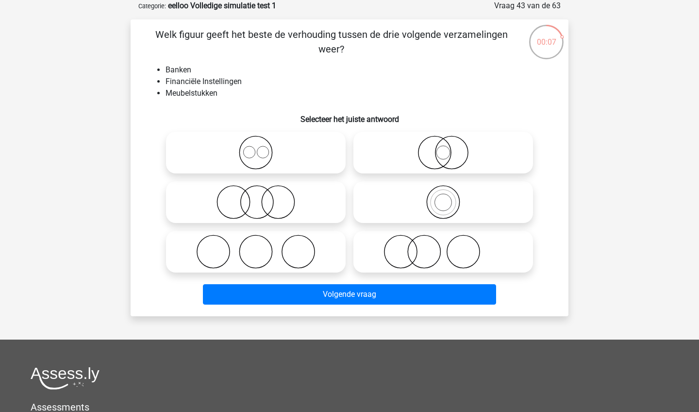
click at [305, 147] on icon at bounding box center [256, 152] width 172 height 34
click at [262, 147] on input "radio" at bounding box center [259, 144] width 6 height 6
radio input "true"
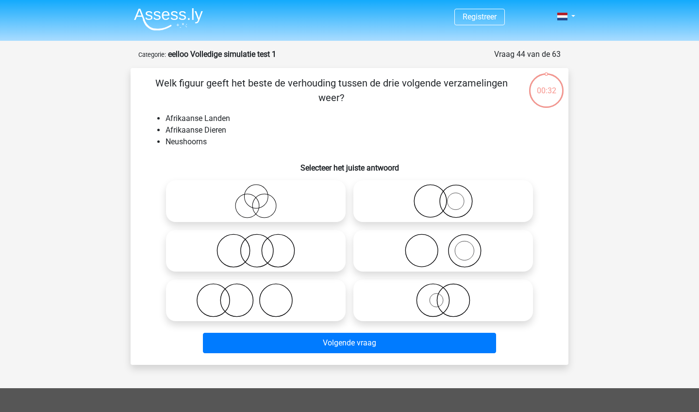
scroll to position [49, 0]
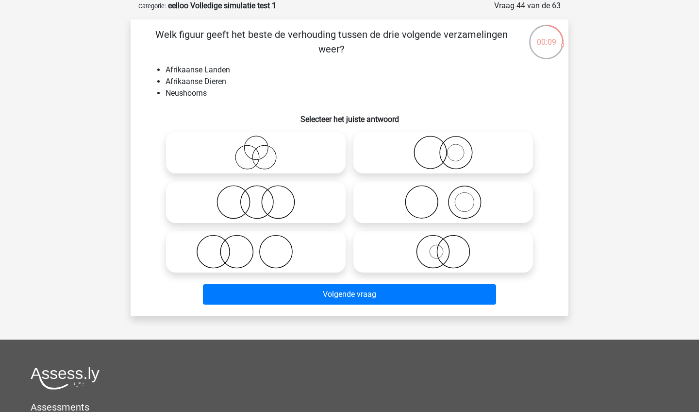
click at [481, 152] on icon at bounding box center [443, 152] width 172 height 34
click at [449, 148] on input "radio" at bounding box center [446, 144] width 6 height 6
radio input "true"
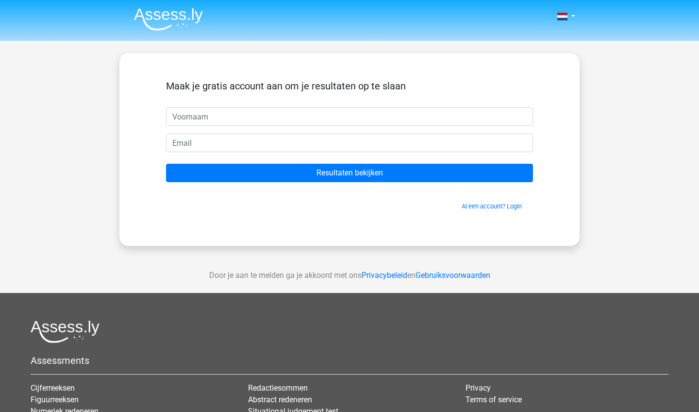
type input "j"
type input "[PERSON_NAME]"
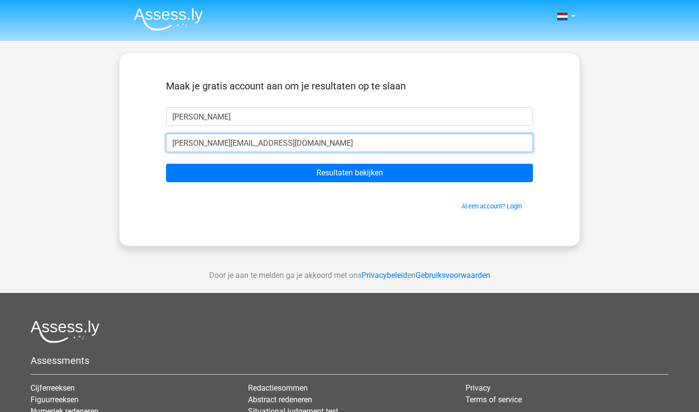
type input "[PERSON_NAME][EMAIL_ADDRESS][DOMAIN_NAME]"
click at [349, 173] on input "Resultaten bekijken" at bounding box center [349, 173] width 367 height 18
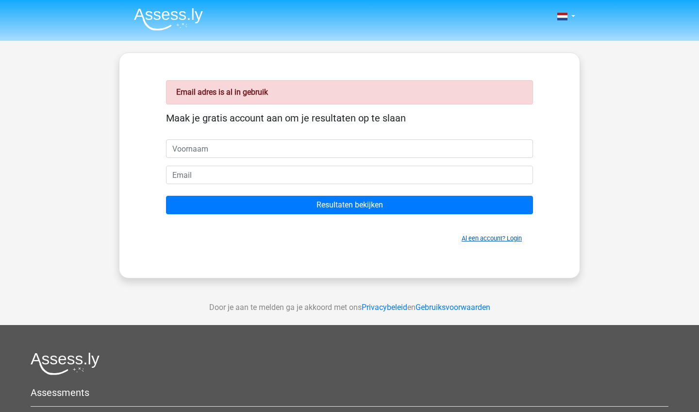
click at [488, 236] on link "Al een account? Login" at bounding box center [491, 237] width 60 height 7
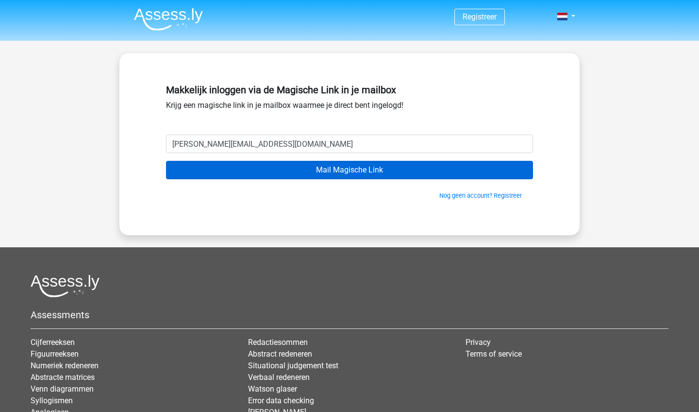
type input "[PERSON_NAME][EMAIL_ADDRESS][DOMAIN_NAME]"
click at [349, 170] on input "Mail Magische Link" at bounding box center [349, 170] width 367 height 18
